Goal: Check status: Check status

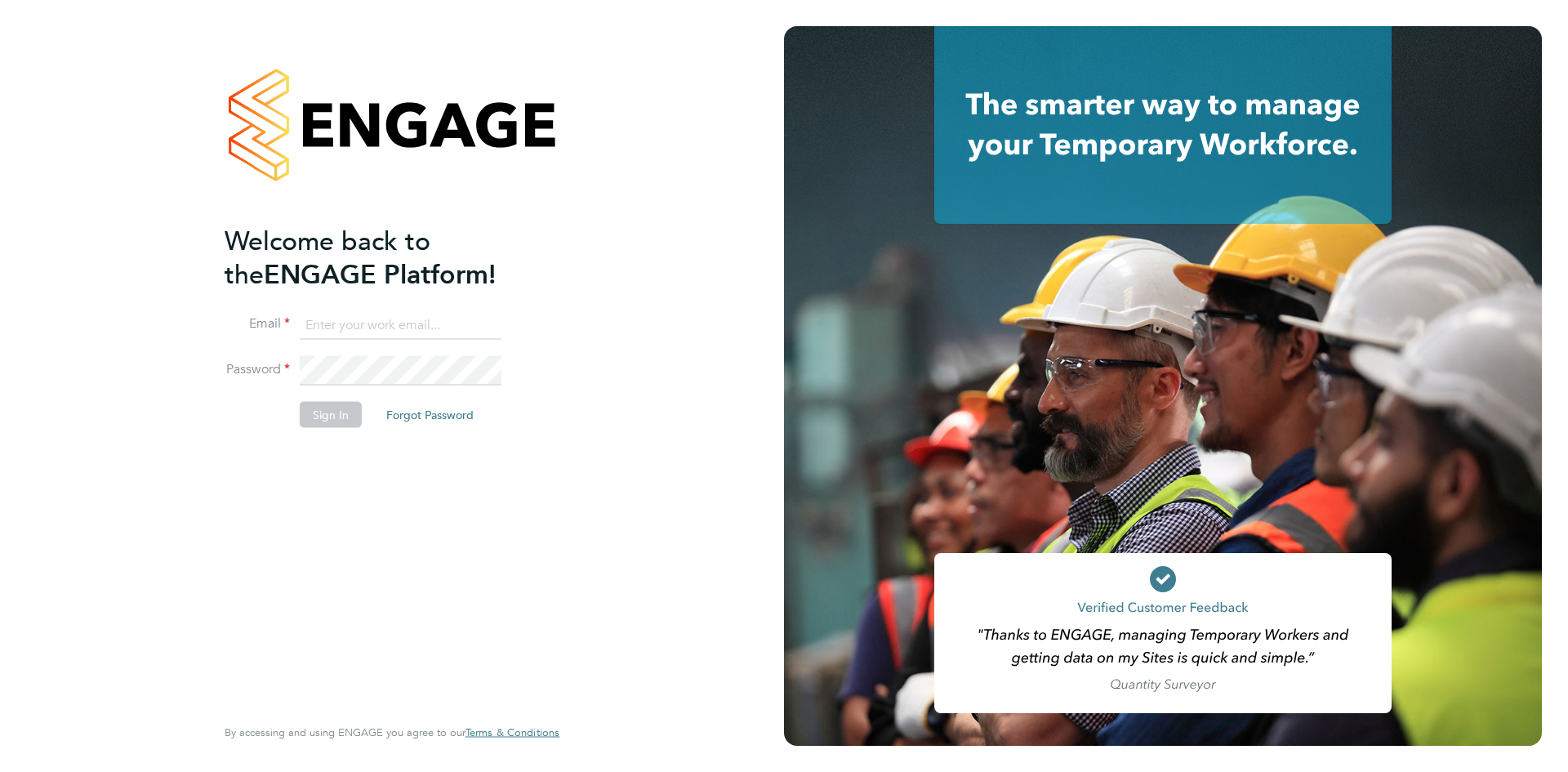
type input "[EMAIL_ADDRESS][DOMAIN_NAME]"
click at [325, 427] on button "Sign In" at bounding box center [331, 414] width 62 height 26
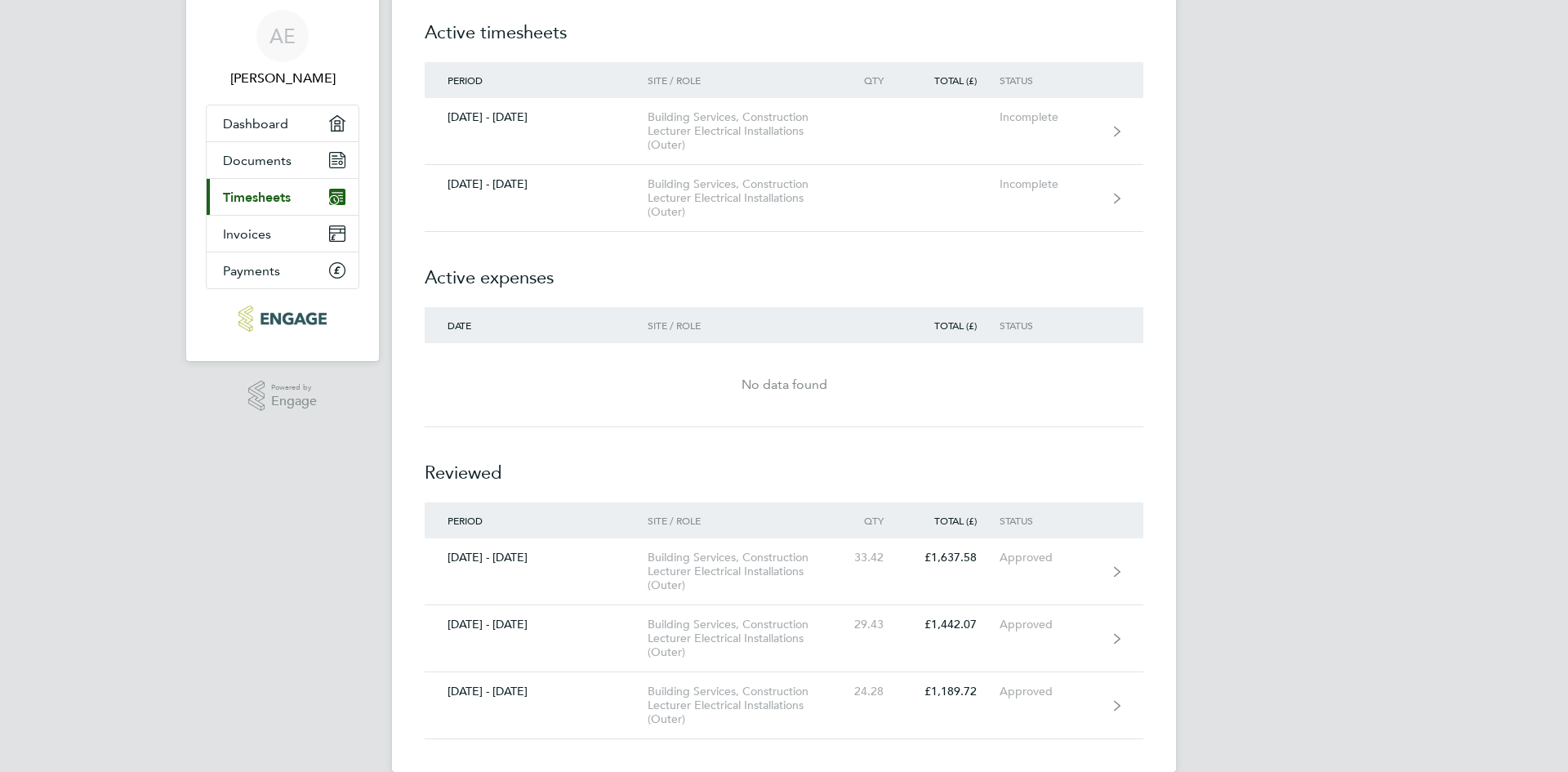
scroll to position [78, 0]
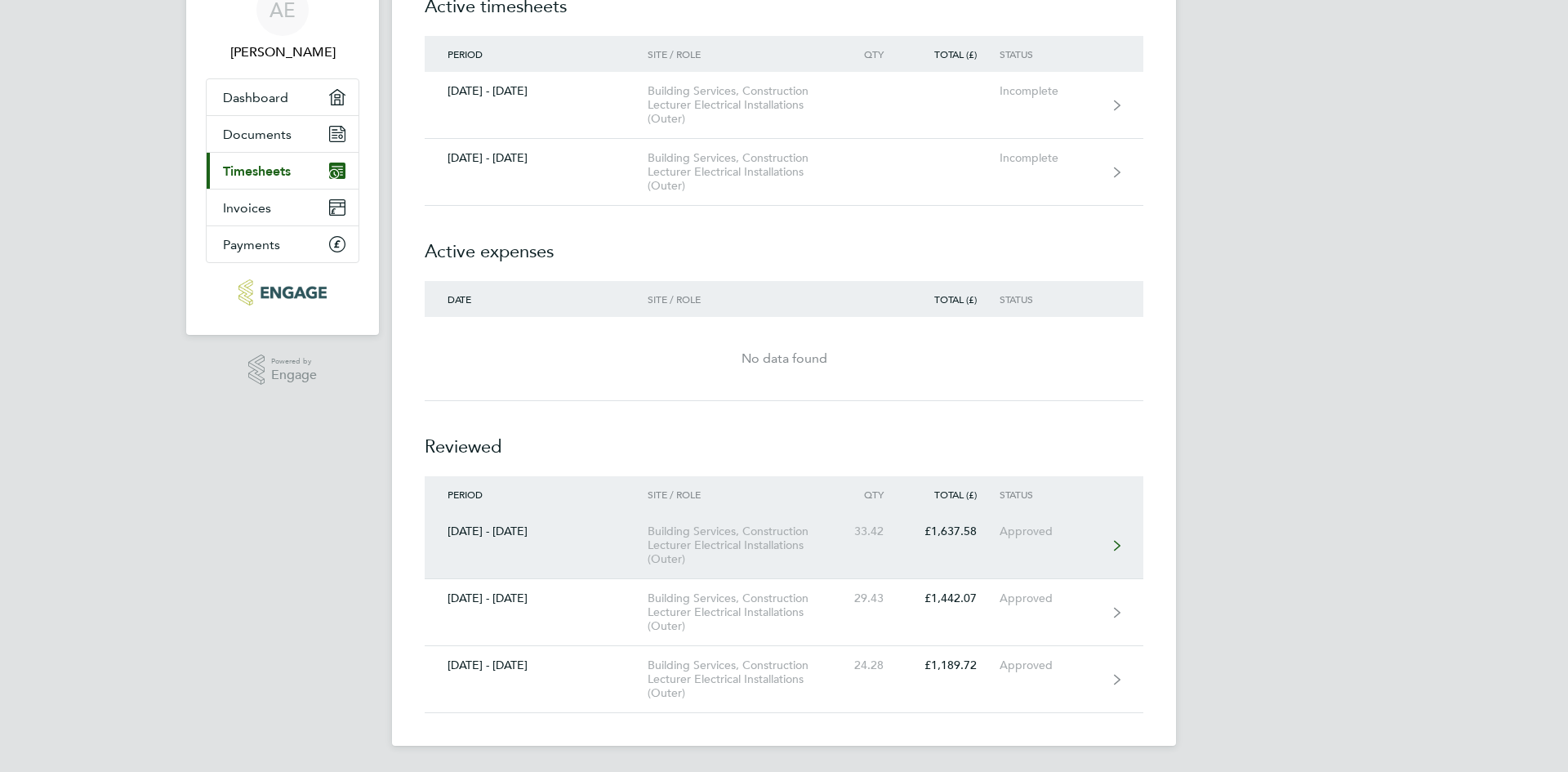
click at [991, 535] on div "£1,637.58" at bounding box center [953, 532] width 93 height 14
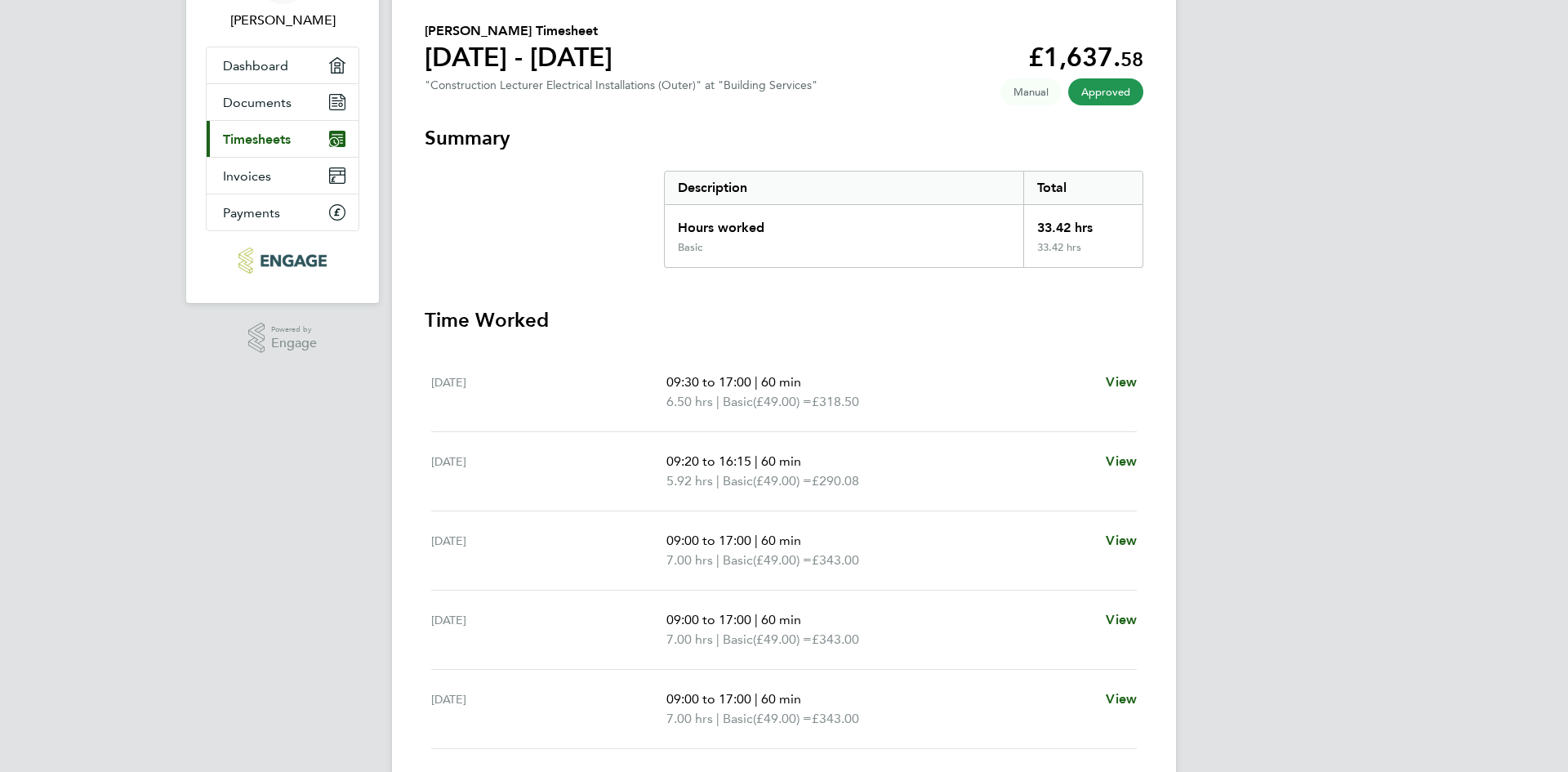
scroll to position [114, 0]
